Goal: Communication & Community: Answer question/provide support

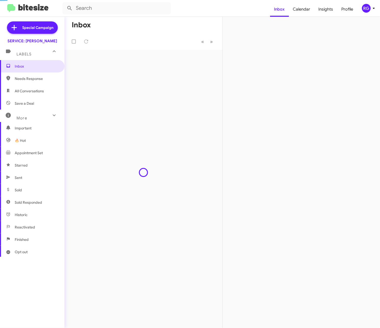
click at [132, 56] on div "Inbox « Previous » Next" at bounding box center [144, 173] width 158 height 312
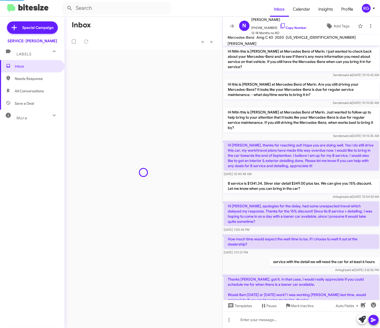
scroll to position [228, 0]
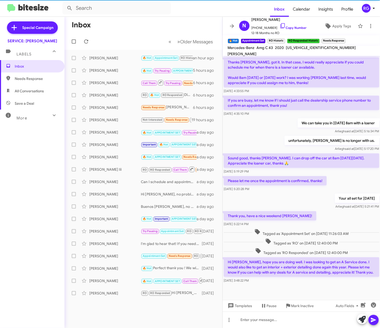
click at [132, 59] on div "[PERSON_NAME]" at bounding box center [115, 58] width 52 height 5
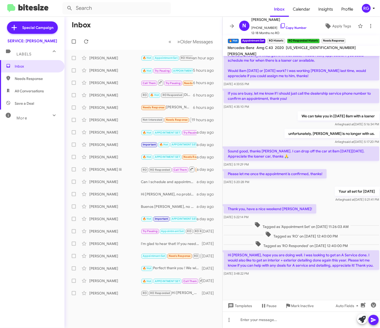
scroll to position [238, 0]
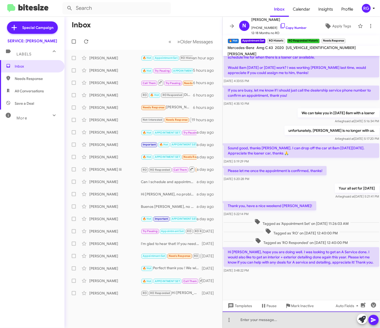
click at [263, 325] on div at bounding box center [302, 320] width 158 height 17
paste div
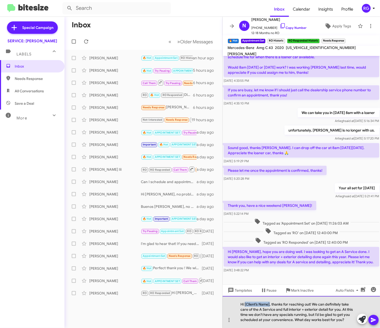
drag, startPoint x: 270, startPoint y: 305, endPoint x: 245, endPoint y: 306, distance: 25.3
click at [245, 306] on div "Hi [Client’s Name], thanks for reaching out! We can definitely take care of the…" at bounding box center [302, 312] width 158 height 32
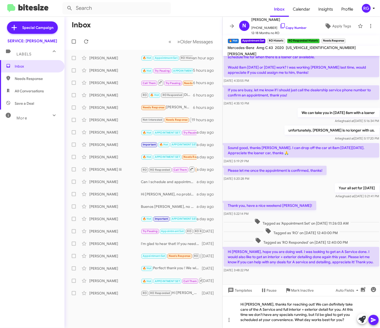
drag, startPoint x: 317, startPoint y: 48, endPoint x: 317, endPoint y: 51, distance: 3.1
click at [317, 49] on div "[US_VEHICLE_IDENTIFICATION_NUMBER]" at bounding box center [321, 48] width 72 height 6
drag, startPoint x: 317, startPoint y: 51, endPoint x: 316, endPoint y: 58, distance: 7.0
click at [316, 58] on div "N Nitin [PERSON_NAME] [PHONE_NUMBER] Copy Number 12-18 Months no RO Apply Tags …" at bounding box center [302, 173] width 158 height 312
drag, startPoint x: 316, startPoint y: 58, endPoint x: 311, endPoint y: 51, distance: 9.0
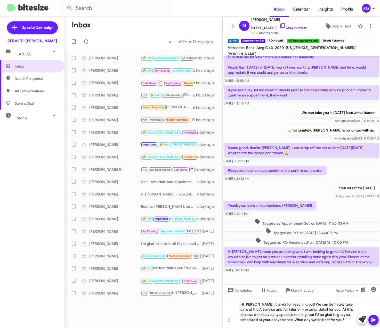
click at [313, 50] on span "[US_VEHICLE_IDENTIFICATION_NUMBER]" at bounding box center [321, 47] width 70 height 5
click at [310, 50] on span "[US_VEHICLE_IDENTIFICATION_NUMBER]" at bounding box center [321, 47] width 70 height 5
copy span "[US_VEHICLE_IDENTIFICATION_NUMBER]"
click at [372, 319] on icon at bounding box center [373, 320] width 5 height 4
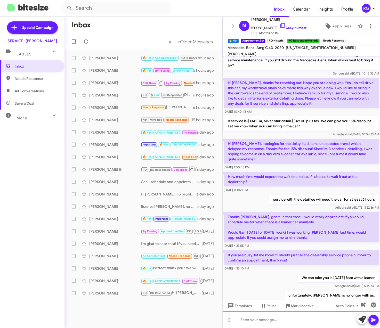
scroll to position [370, 0]
